Goal: Check status: Check status

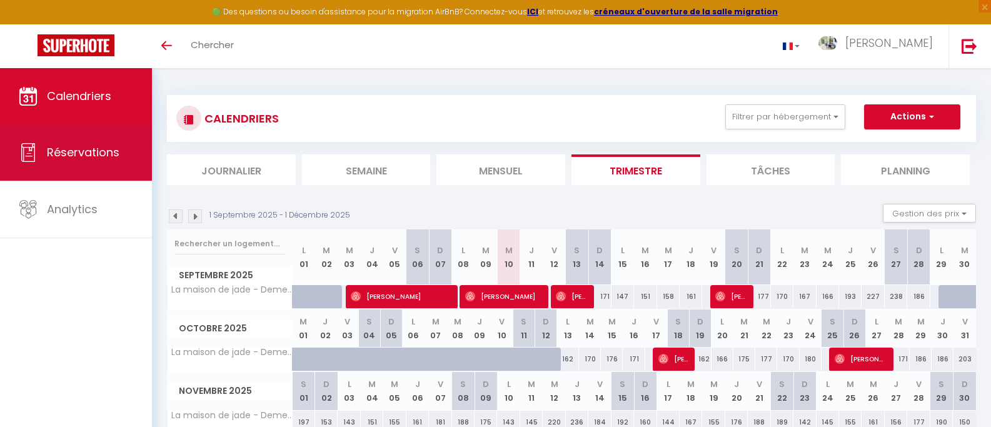
click at [76, 169] on link "Réservations" at bounding box center [76, 152] width 152 height 56
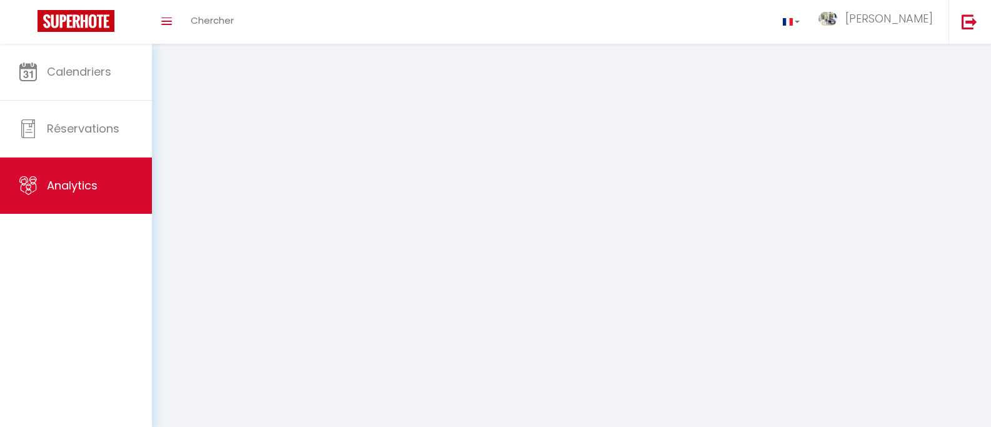
select select "2025"
select select "9"
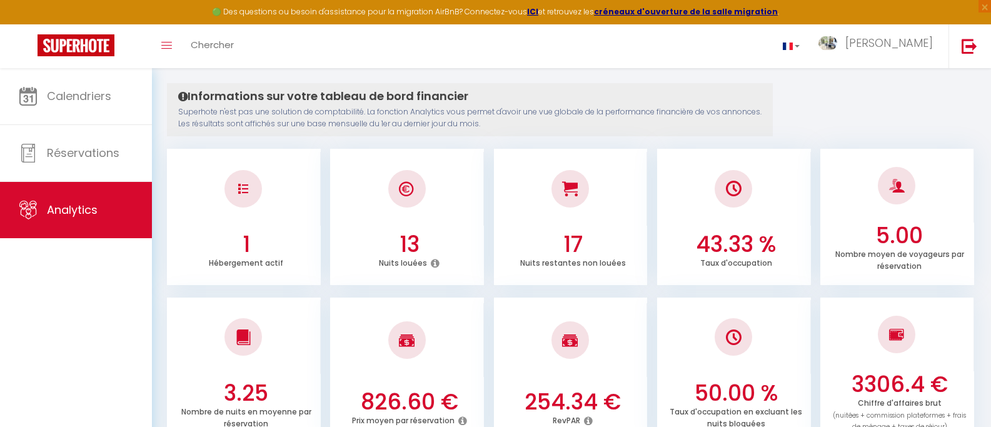
scroll to position [125, 0]
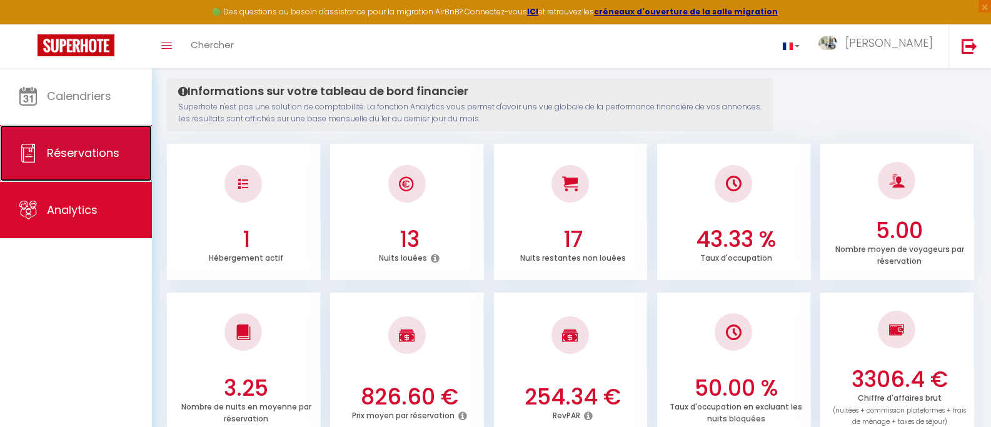
click at [74, 155] on span "Réservations" at bounding box center [83, 153] width 73 height 16
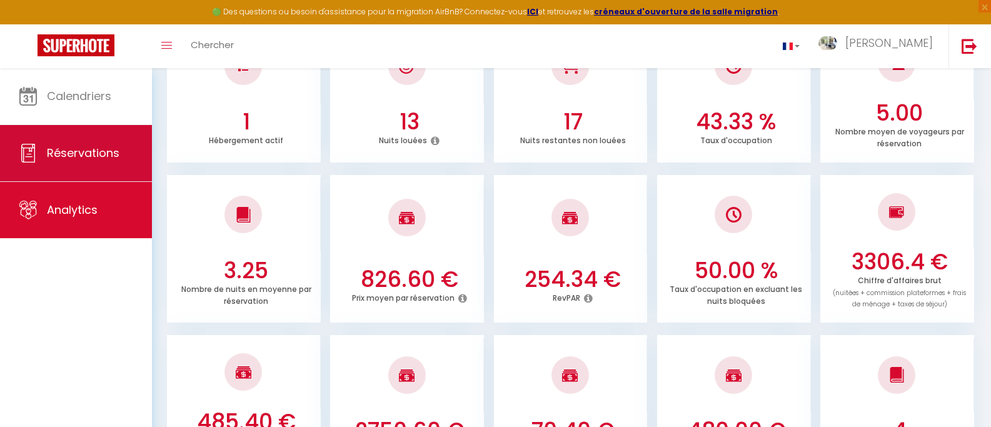
select select "not_cancelled"
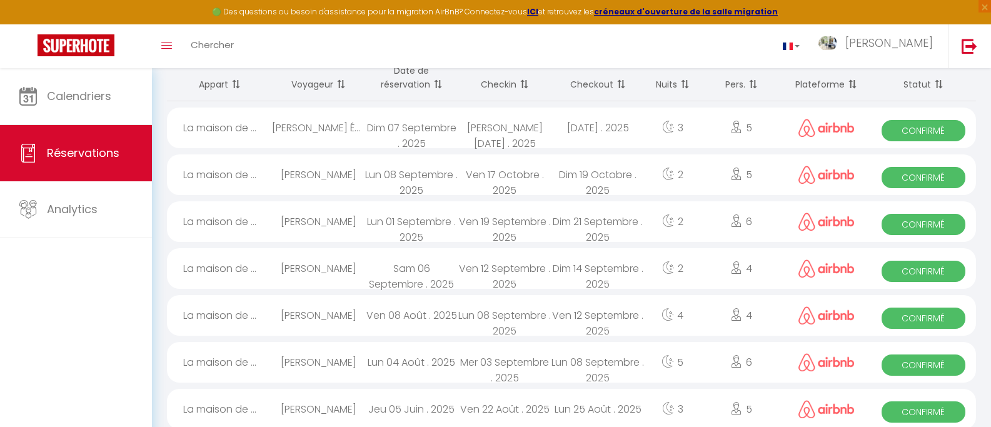
scroll to position [0, 0]
